Goal: Task Accomplishment & Management: Use online tool/utility

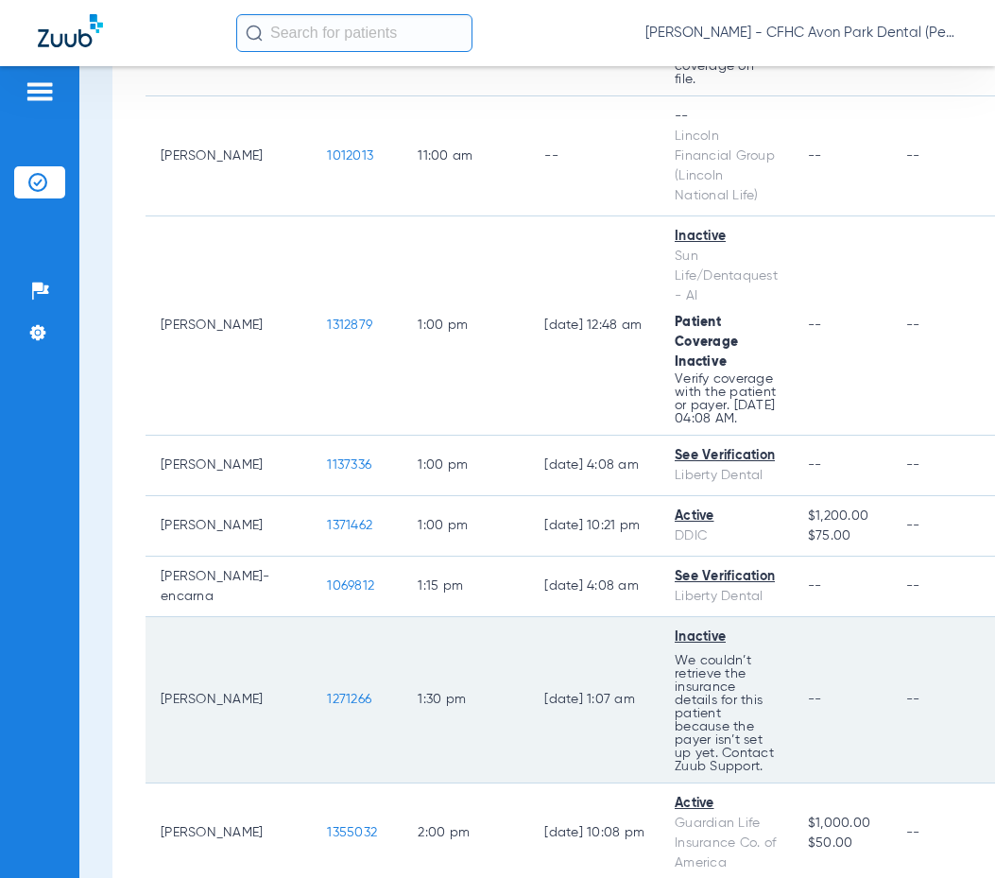
scroll to position [1322, 0]
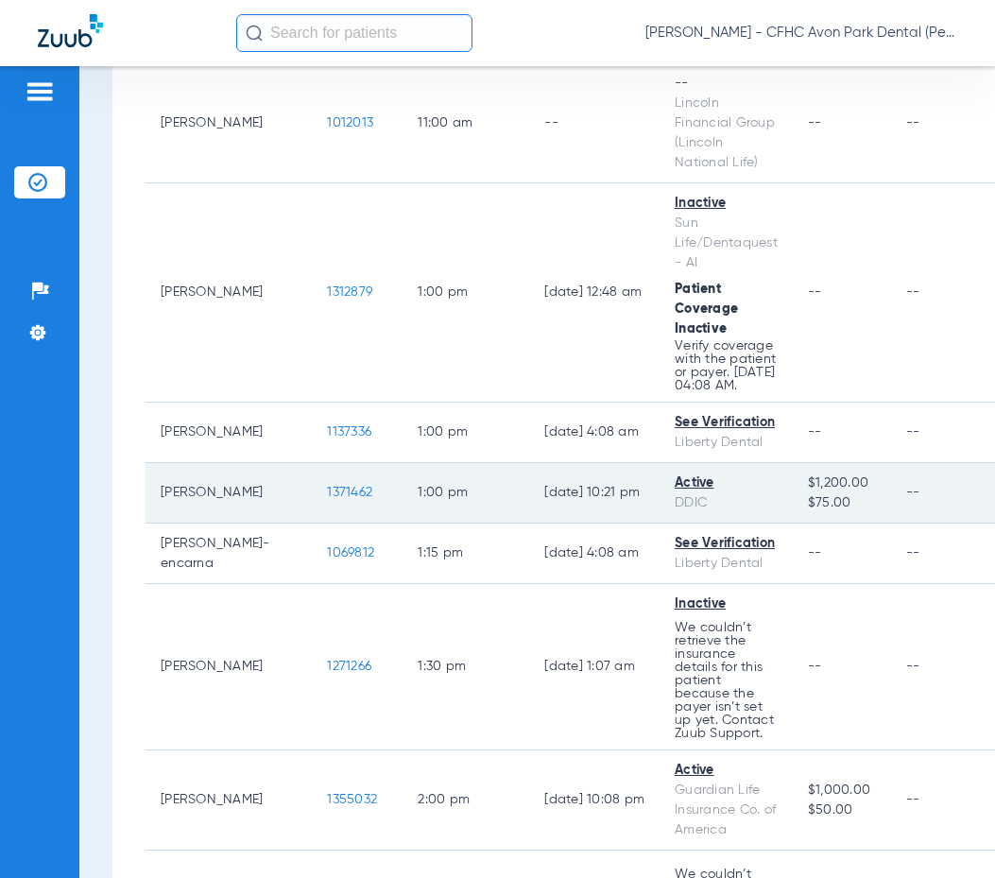
click at [327, 486] on span "1371462" at bounding box center [349, 492] width 45 height 13
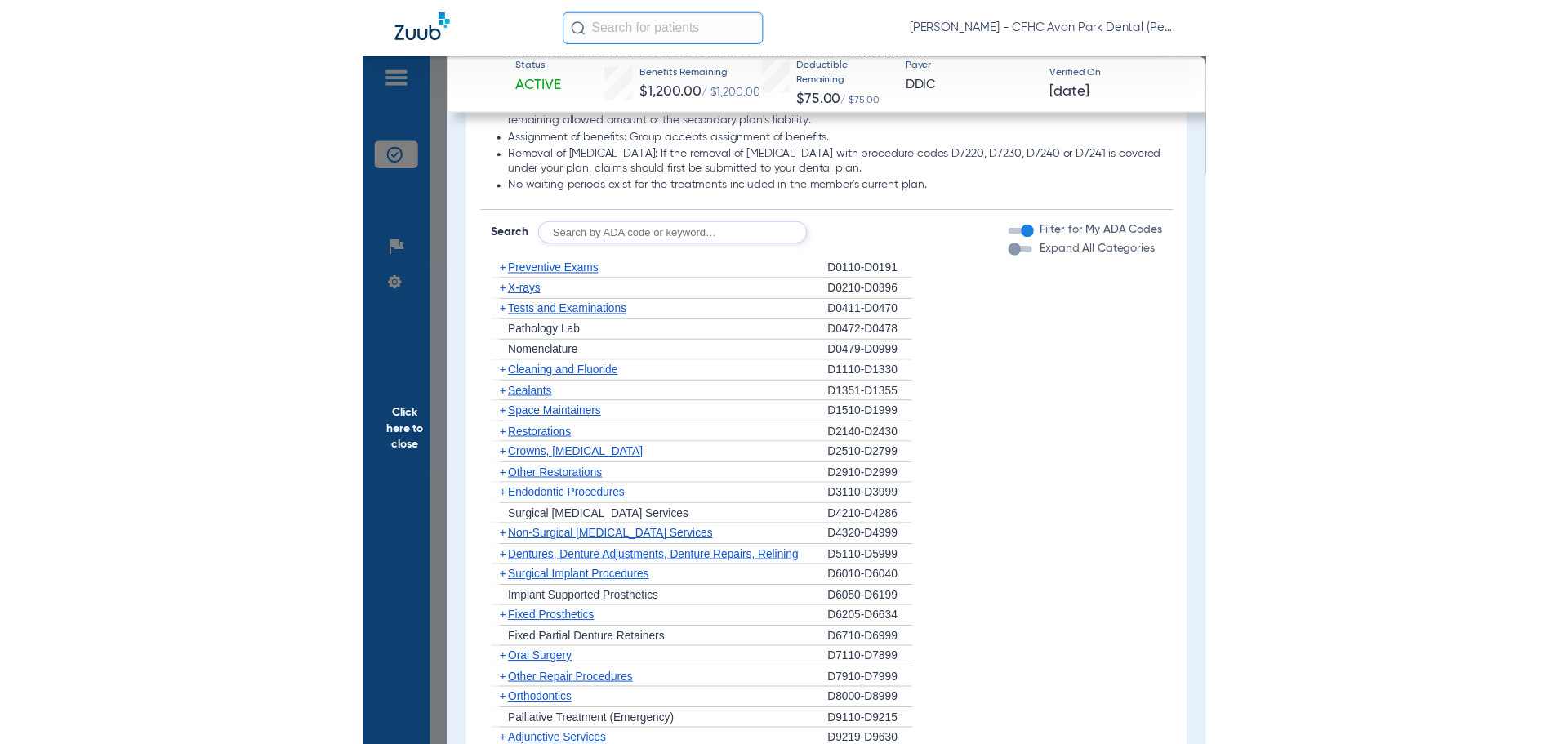
scroll to position [1362, 0]
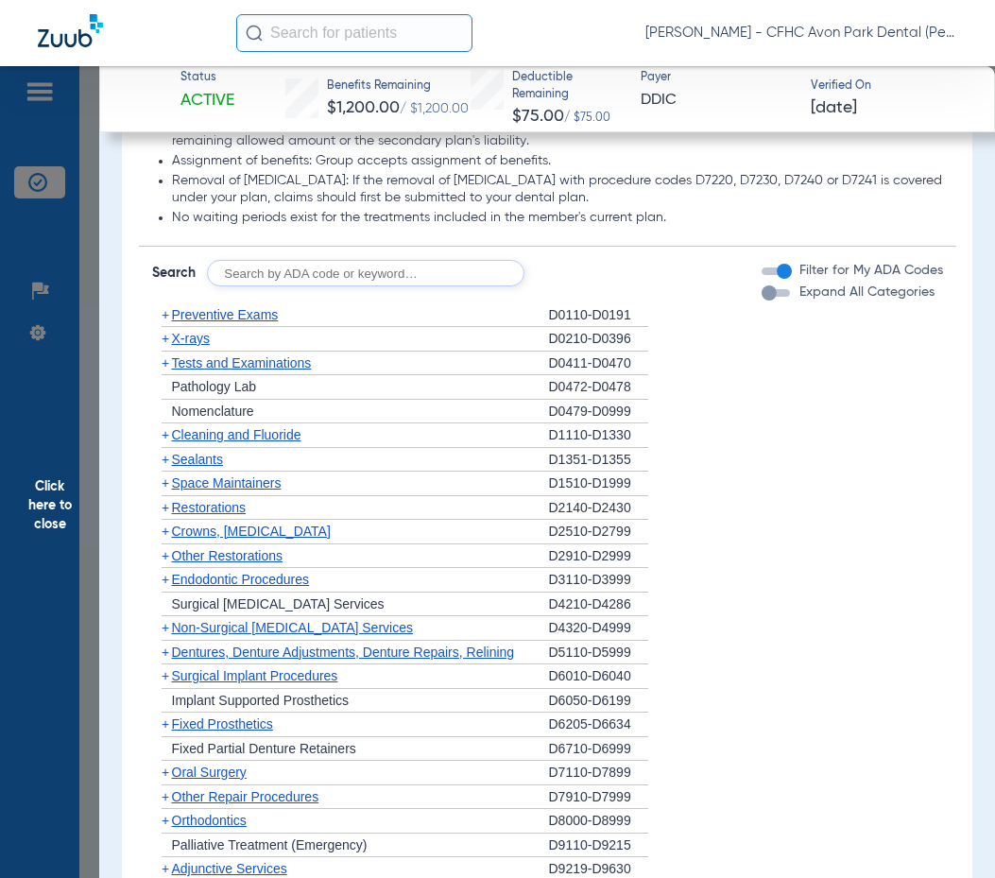
click at [223, 431] on span "Cleaning and Fluoride" at bounding box center [236, 434] width 129 height 15
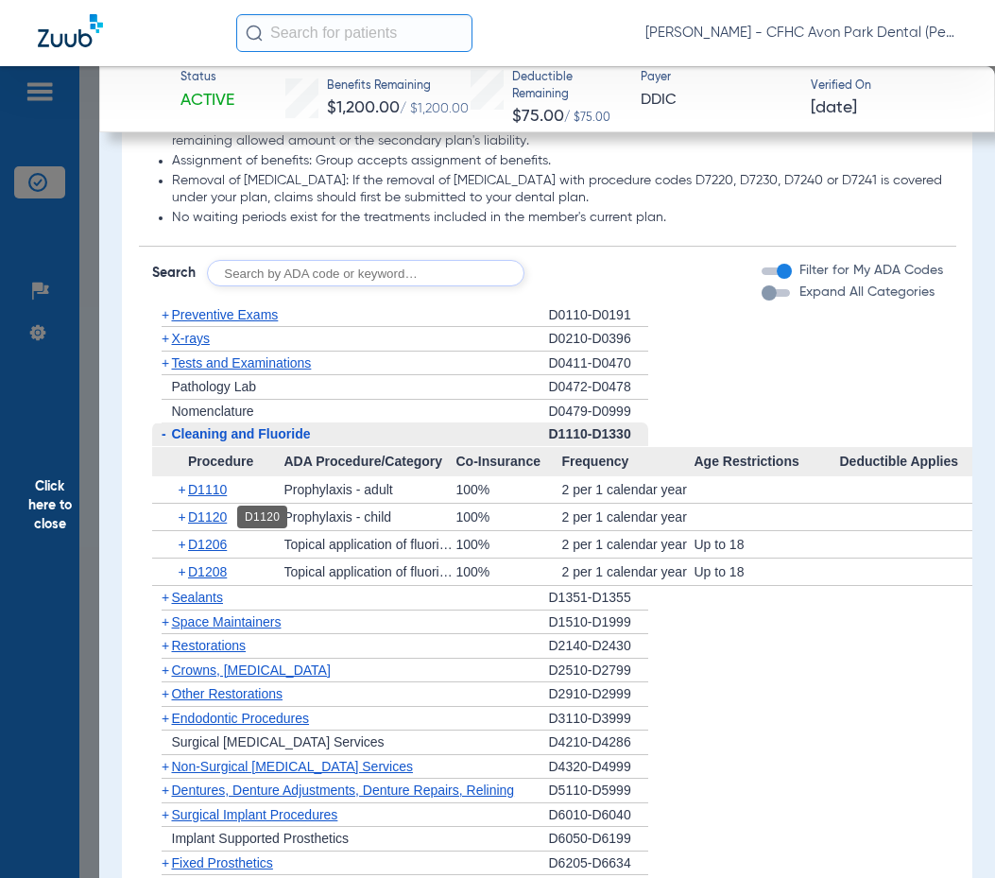
click at [213, 513] on span "D1120" at bounding box center [207, 516] width 39 height 15
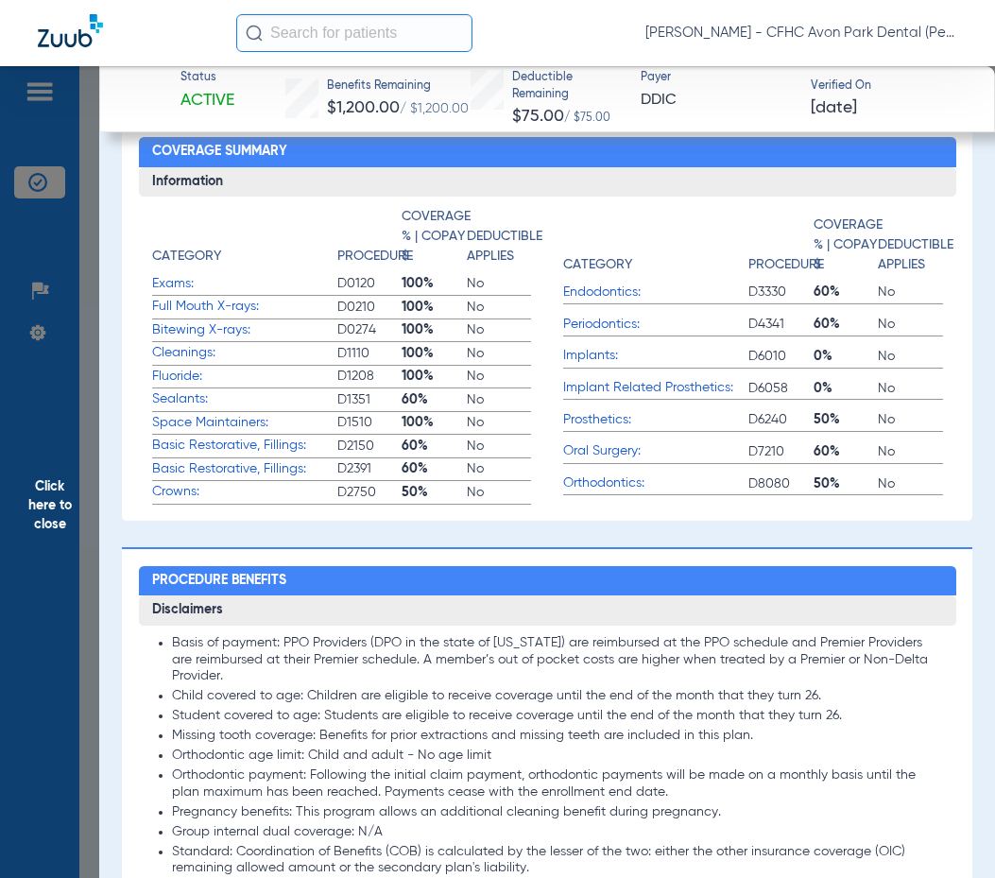
scroll to position [1228, 0]
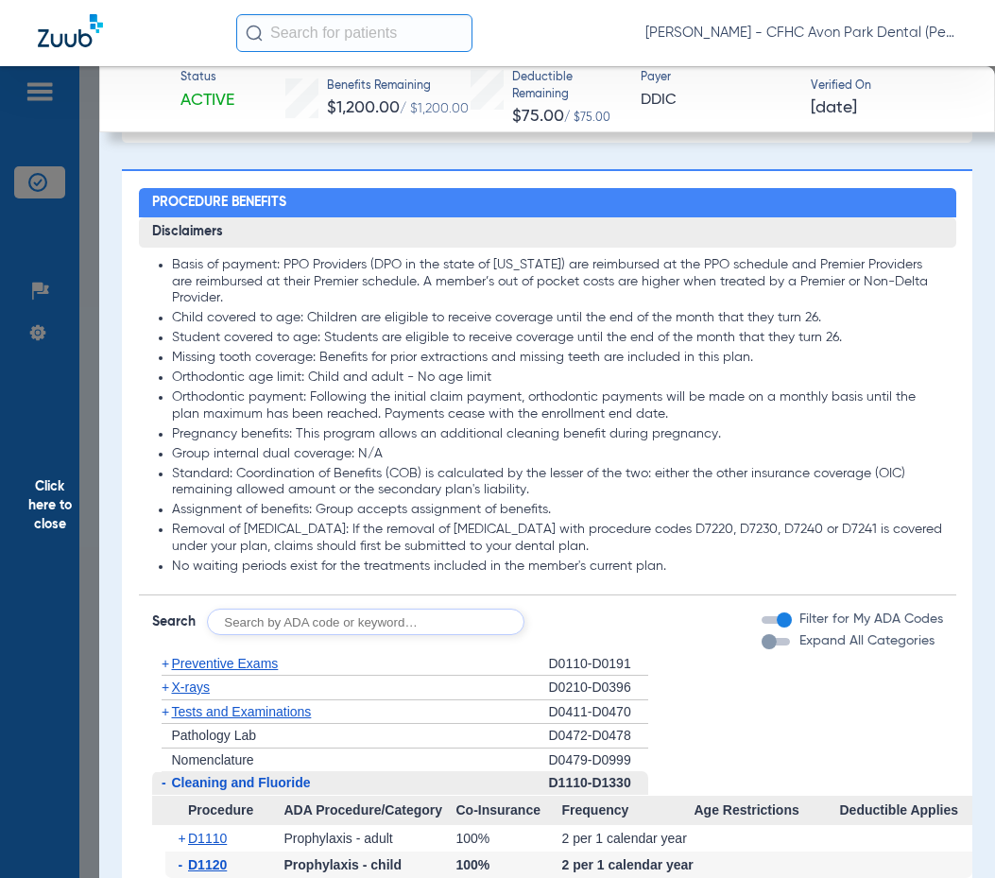
click at [41, 500] on span "Click here to close" at bounding box center [49, 505] width 99 height 878
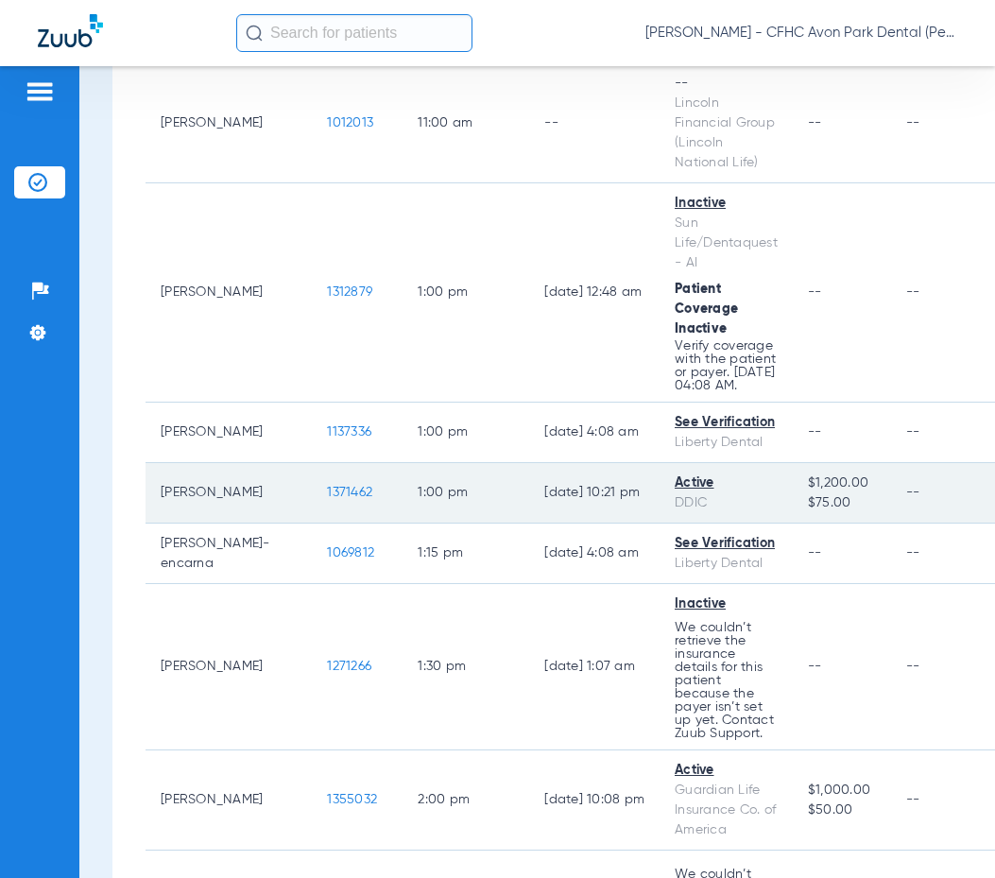
click at [327, 486] on span "1371462" at bounding box center [349, 492] width 45 height 13
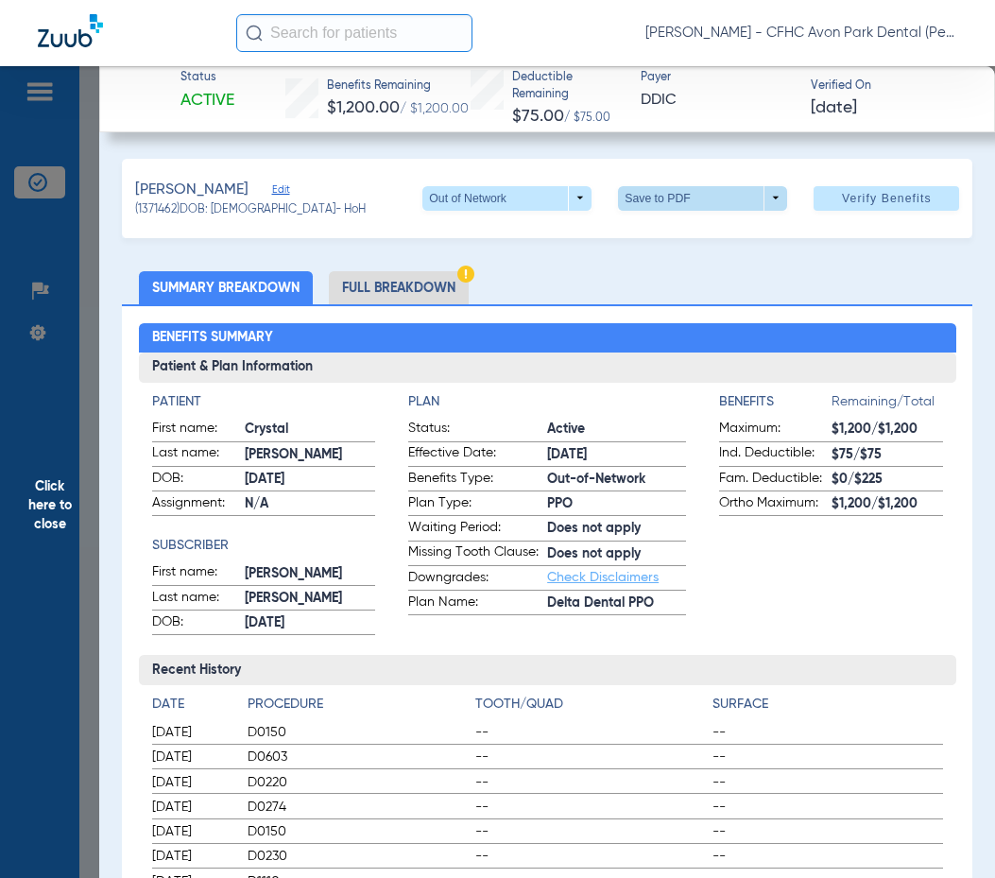
click at [686, 198] on span at bounding box center [702, 198] width 45 height 45
click at [665, 243] on button "insert_drive_file Save to PDF" at bounding box center [676, 235] width 143 height 38
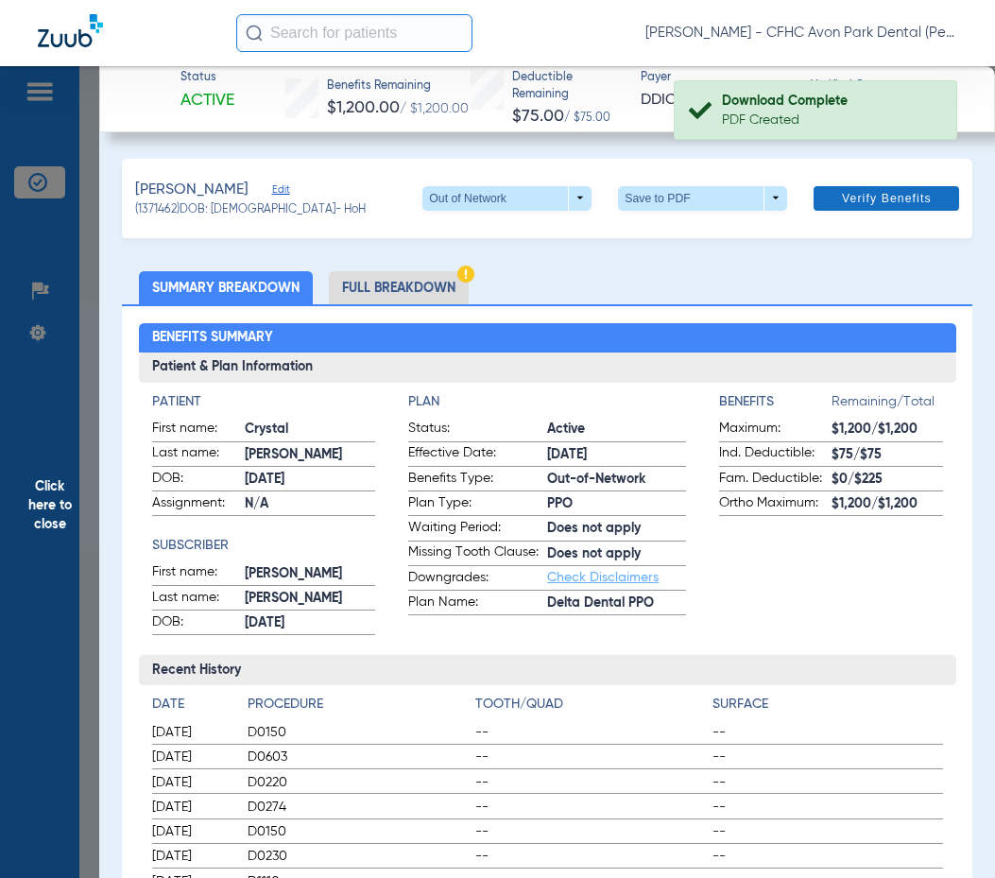
click at [856, 193] on span "Verify Benefits" at bounding box center [887, 198] width 90 height 15
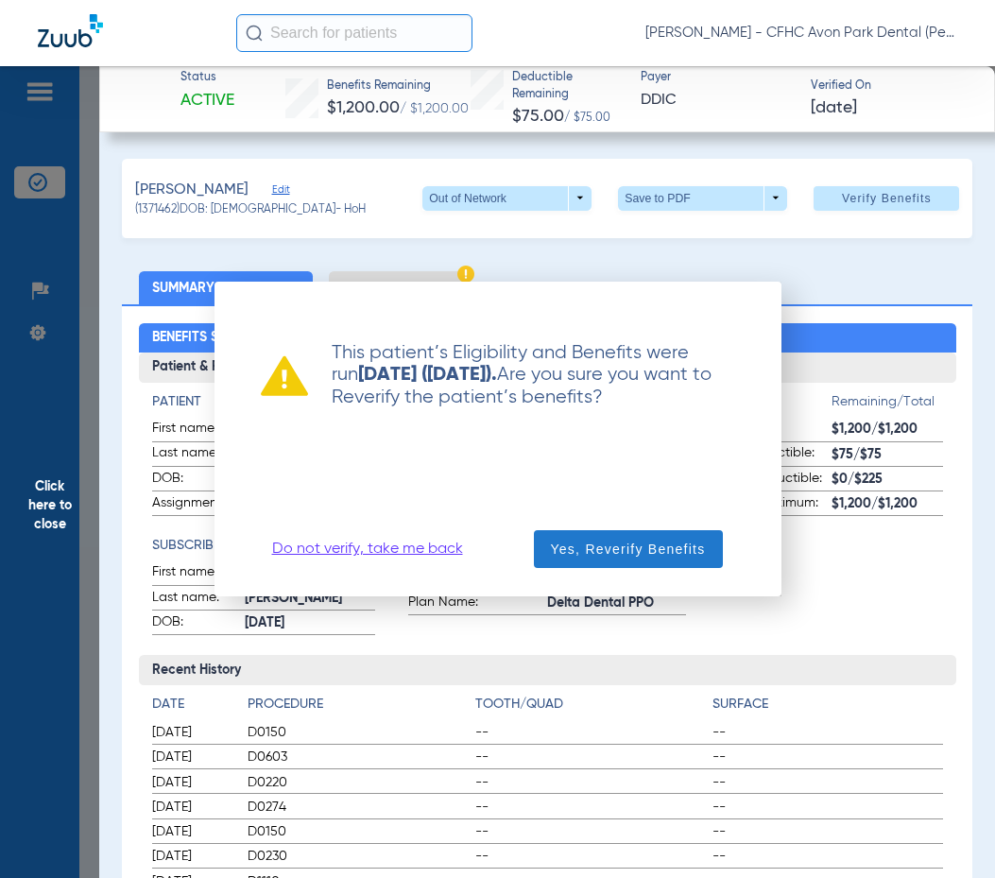
click at [688, 559] on span "button" at bounding box center [628, 548] width 189 height 45
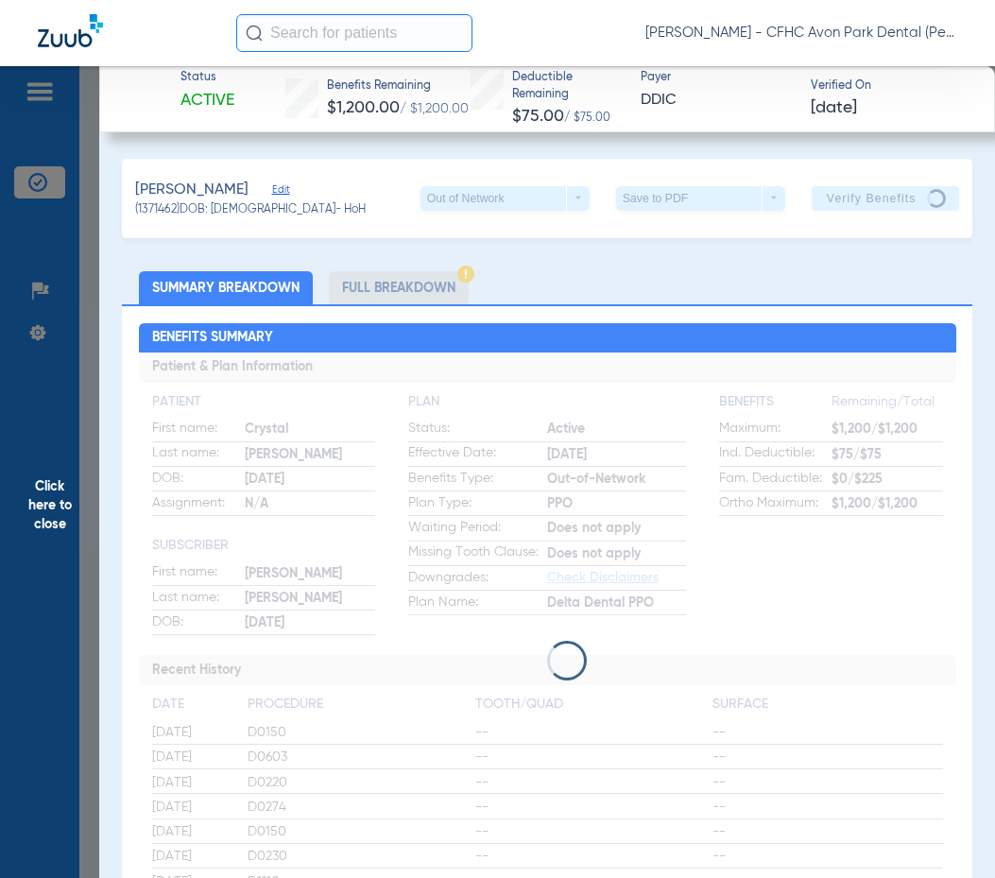
click at [56, 492] on span "Click here to close" at bounding box center [49, 505] width 99 height 878
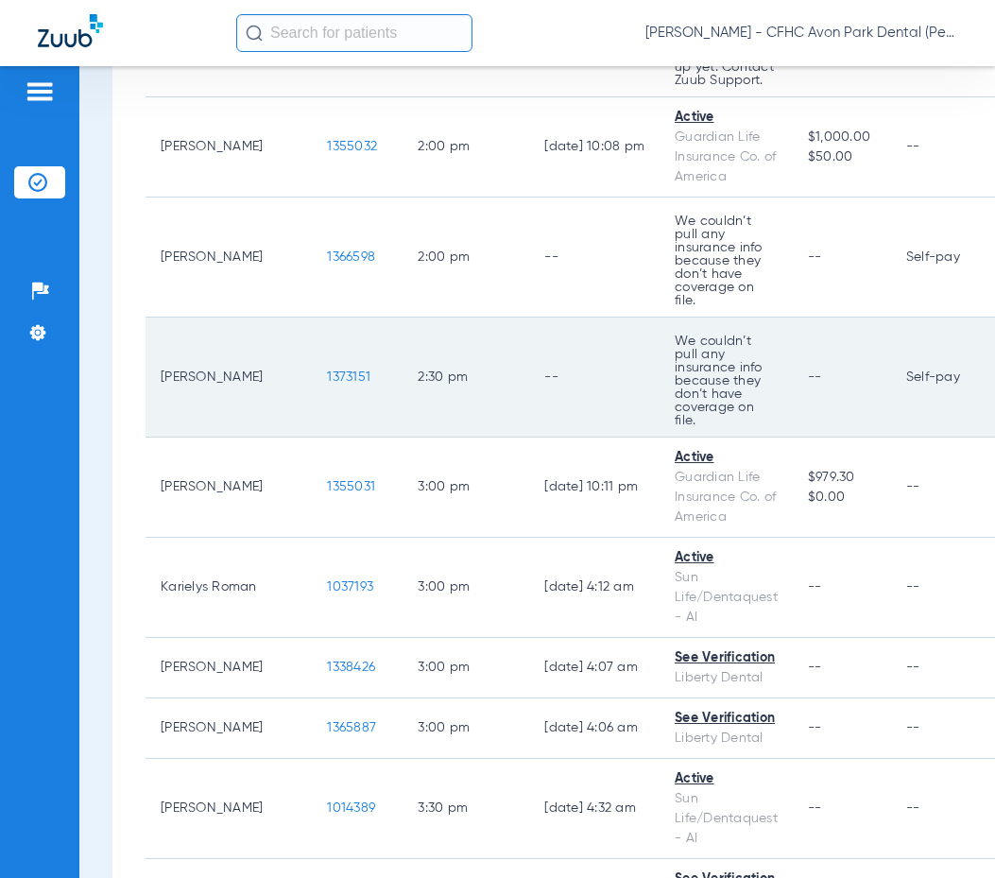
scroll to position [1786, 0]
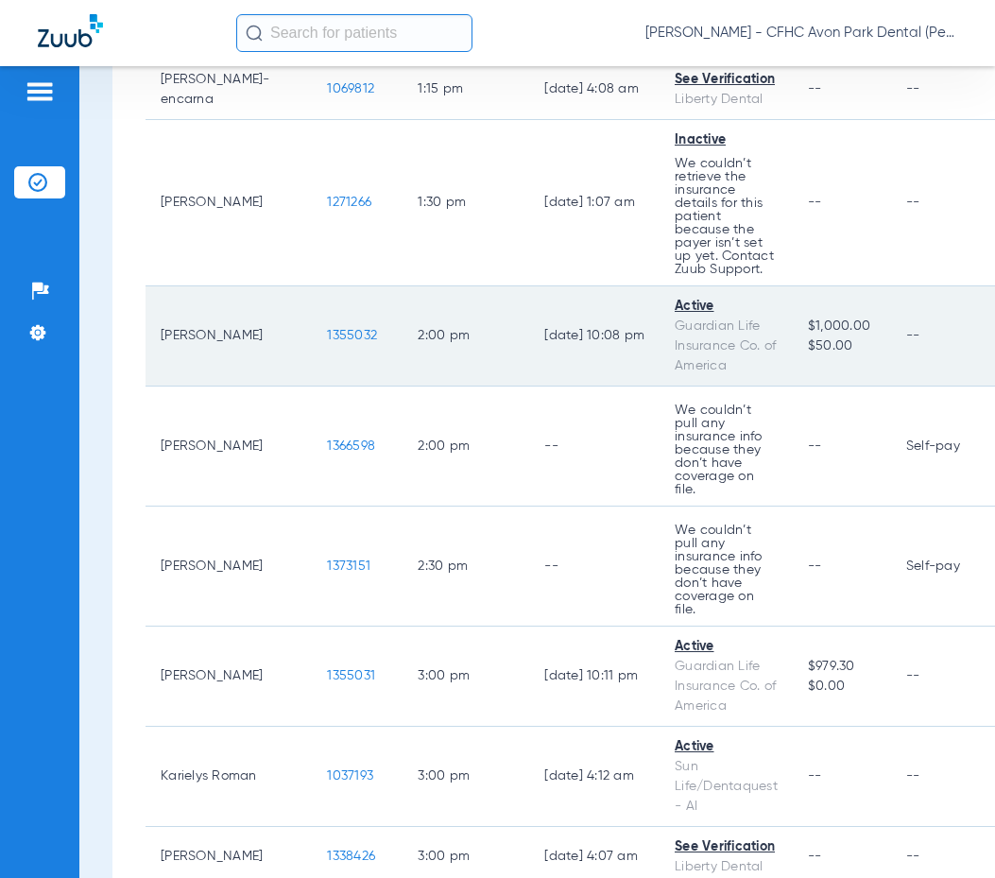
click at [327, 340] on span "1355032" at bounding box center [352, 335] width 50 height 13
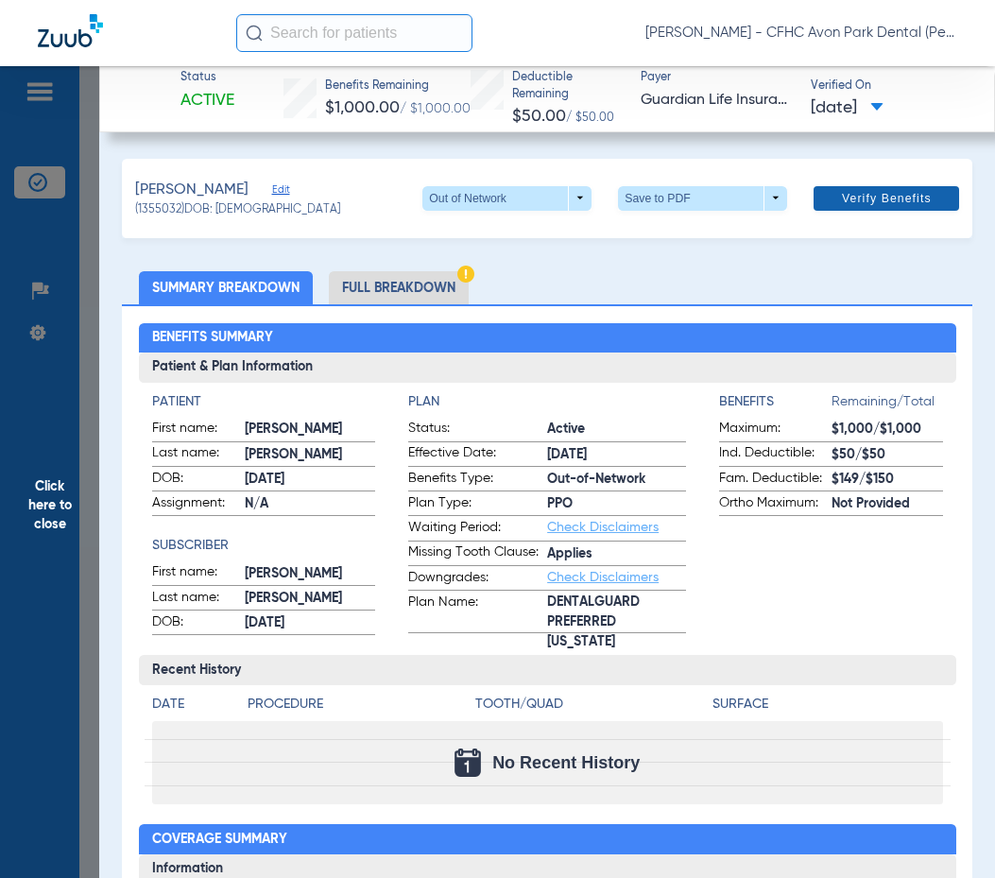
click at [819, 197] on span at bounding box center [885, 198] width 145 height 45
click at [680, 193] on span at bounding box center [702, 198] width 45 height 45
click at [671, 232] on span "Save to PDF" at bounding box center [695, 235] width 75 height 13
click at [618, 186] on button "Save to PDF arrow_drop_down" at bounding box center [702, 198] width 169 height 25
click at [37, 515] on div at bounding box center [497, 439] width 995 height 878
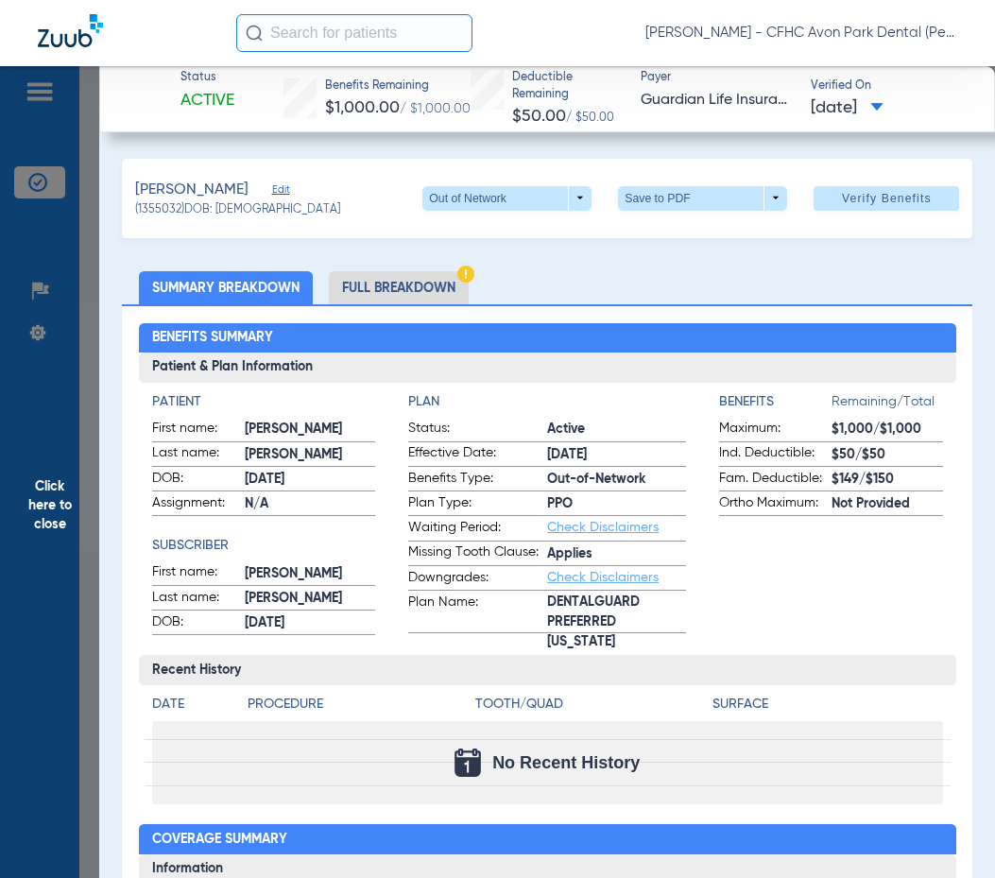
click at [40, 508] on span "Click here to close" at bounding box center [49, 505] width 99 height 878
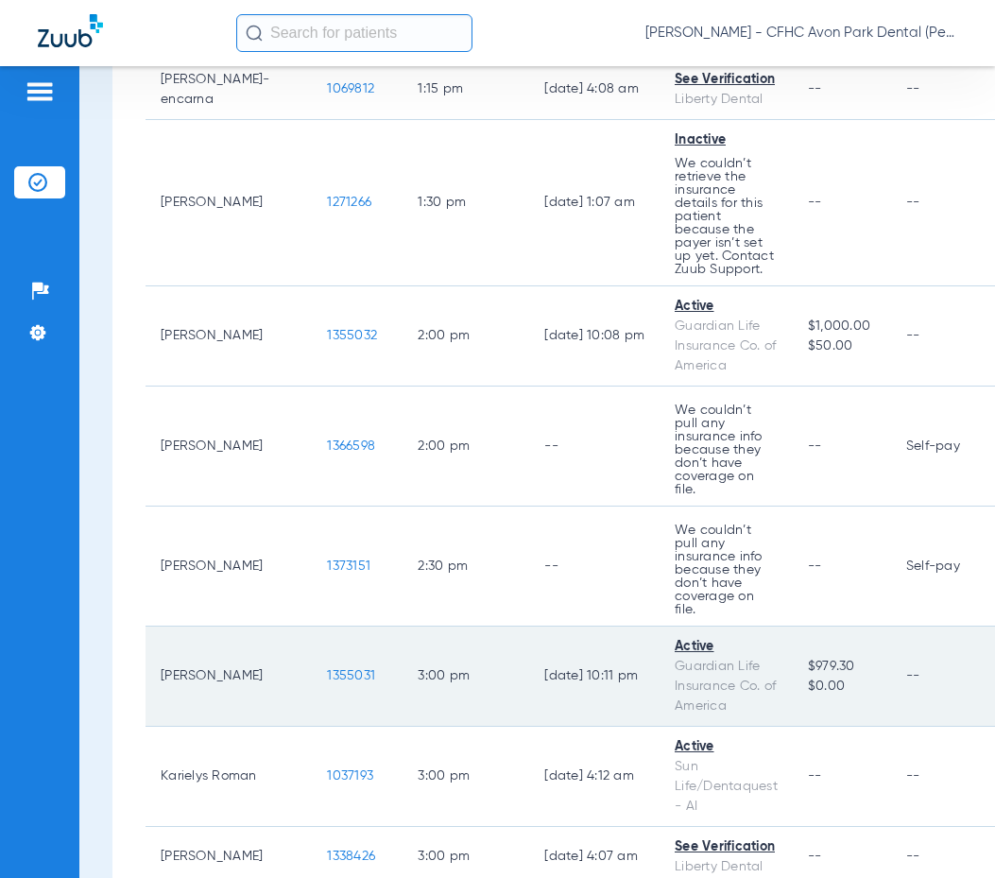
click at [312, 646] on td "1355031" at bounding box center [357, 676] width 91 height 100
click at [327, 669] on span "1355031" at bounding box center [351, 675] width 48 height 13
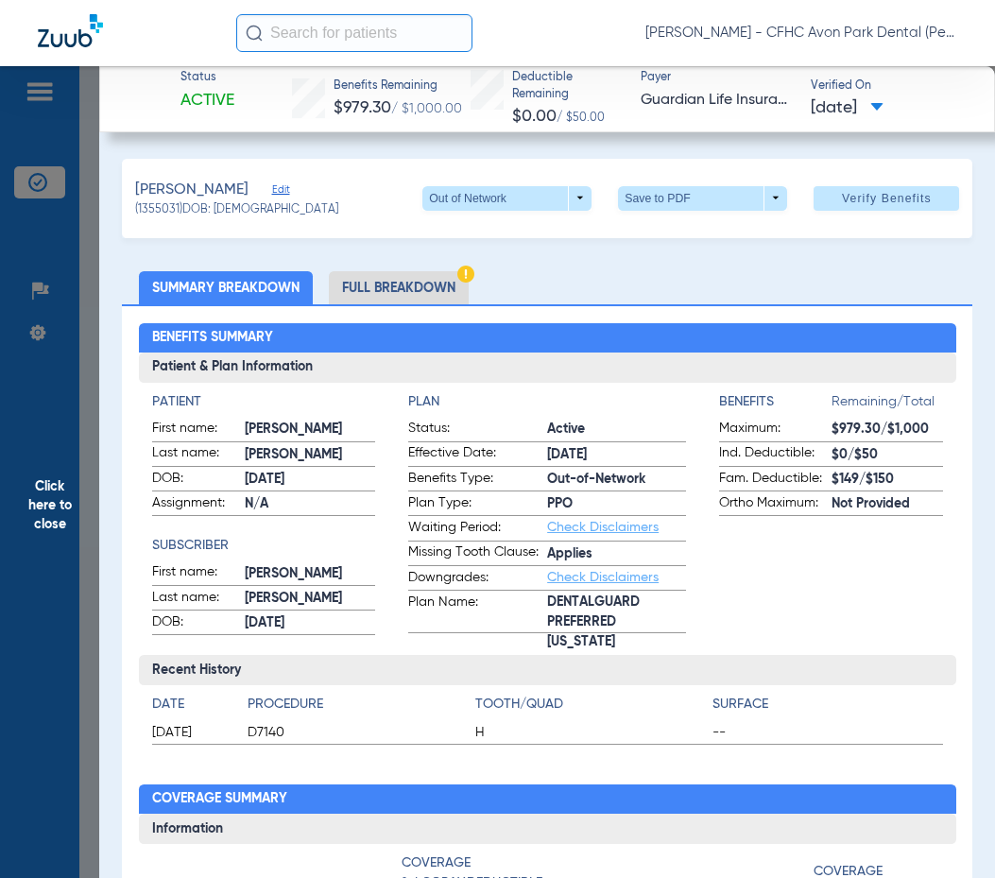
drag, startPoint x: 869, startPoint y: 194, endPoint x: 821, endPoint y: 183, distance: 49.3
click at [868, 194] on span "Verify Benefits" at bounding box center [887, 198] width 90 height 15
click at [681, 194] on span at bounding box center [702, 198] width 45 height 45
click at [643, 236] on button "insert_drive_file Save to PDF" at bounding box center [676, 235] width 143 height 38
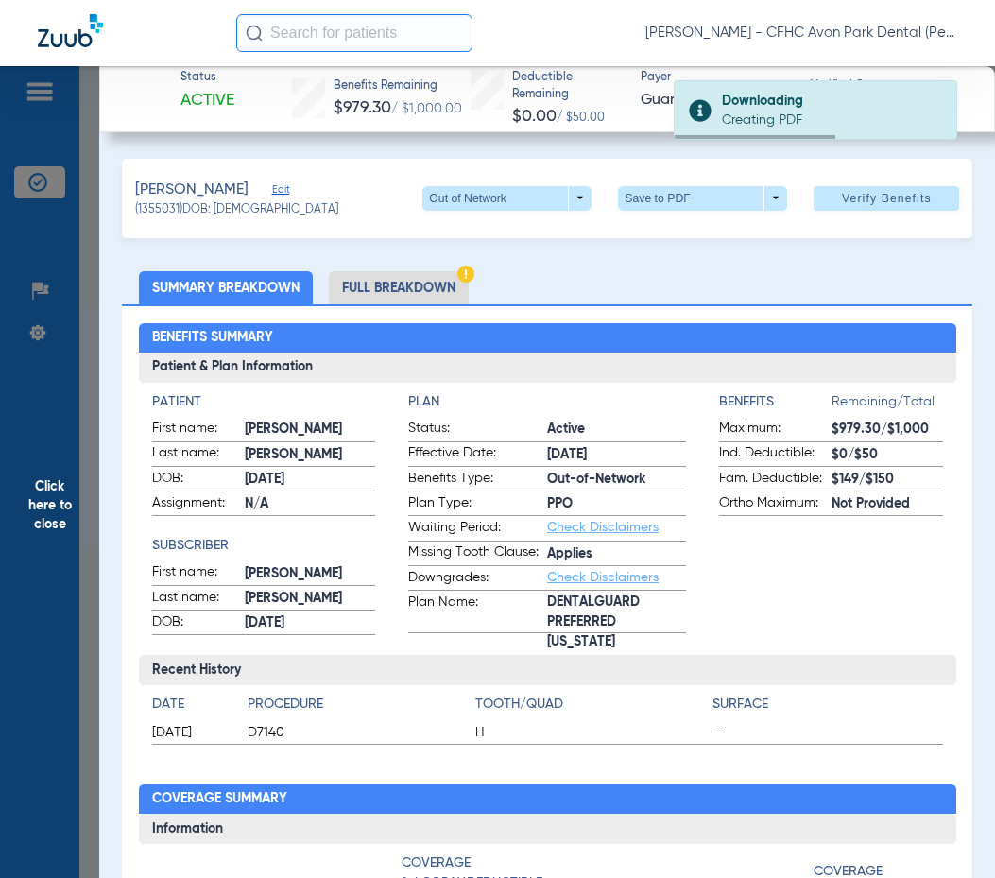
click at [413, 279] on li "Full Breakdown" at bounding box center [399, 287] width 140 height 33
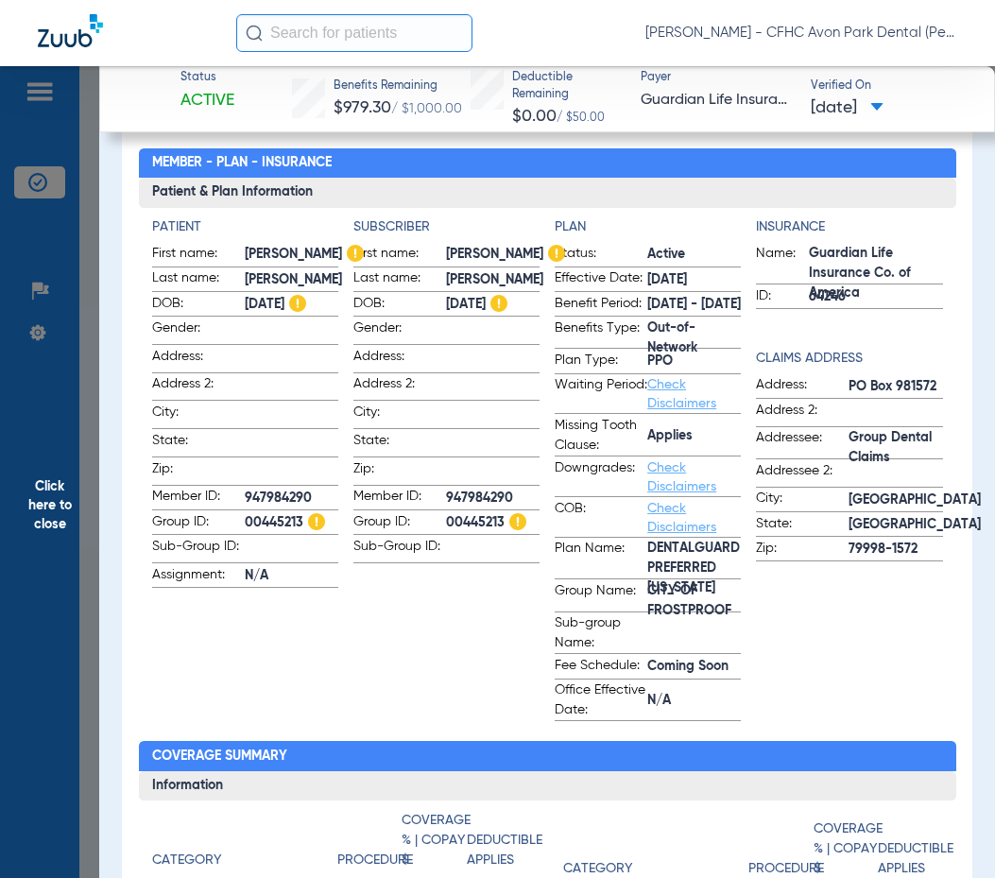
scroll to position [189, 0]
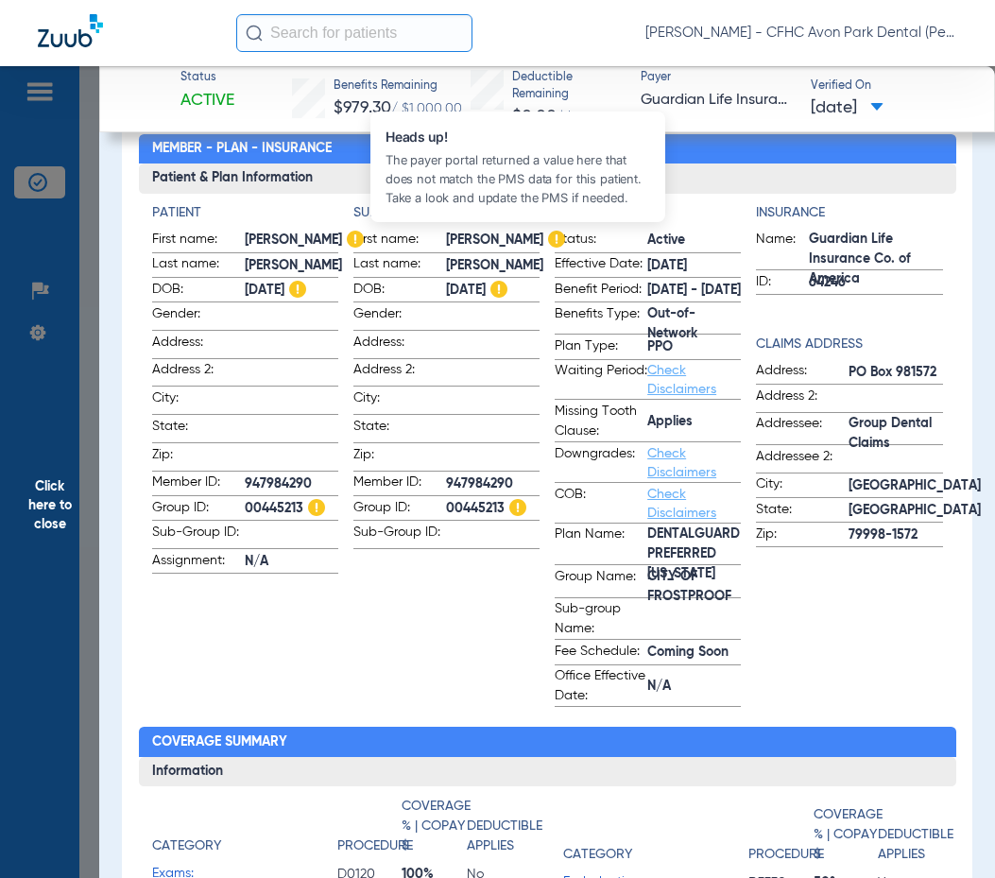
click at [548, 240] on img at bounding box center [556, 238] width 17 height 17
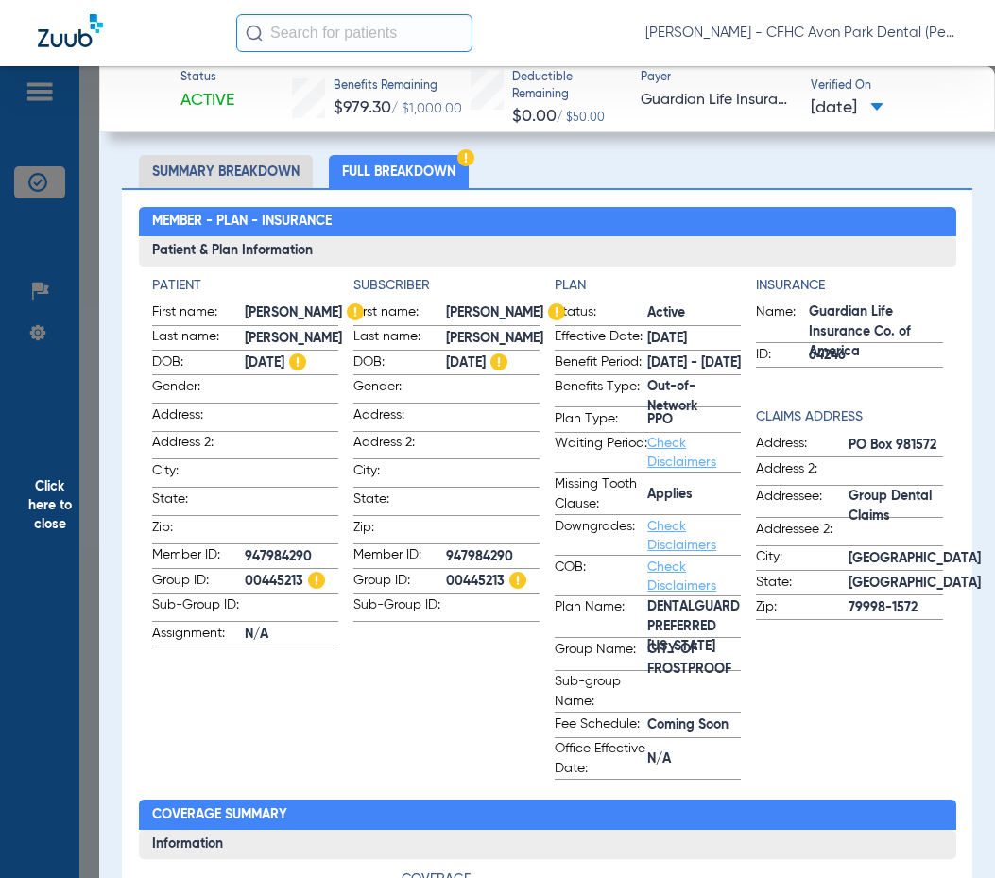
scroll to position [94, 0]
